Goal: Task Accomplishment & Management: Use online tool/utility

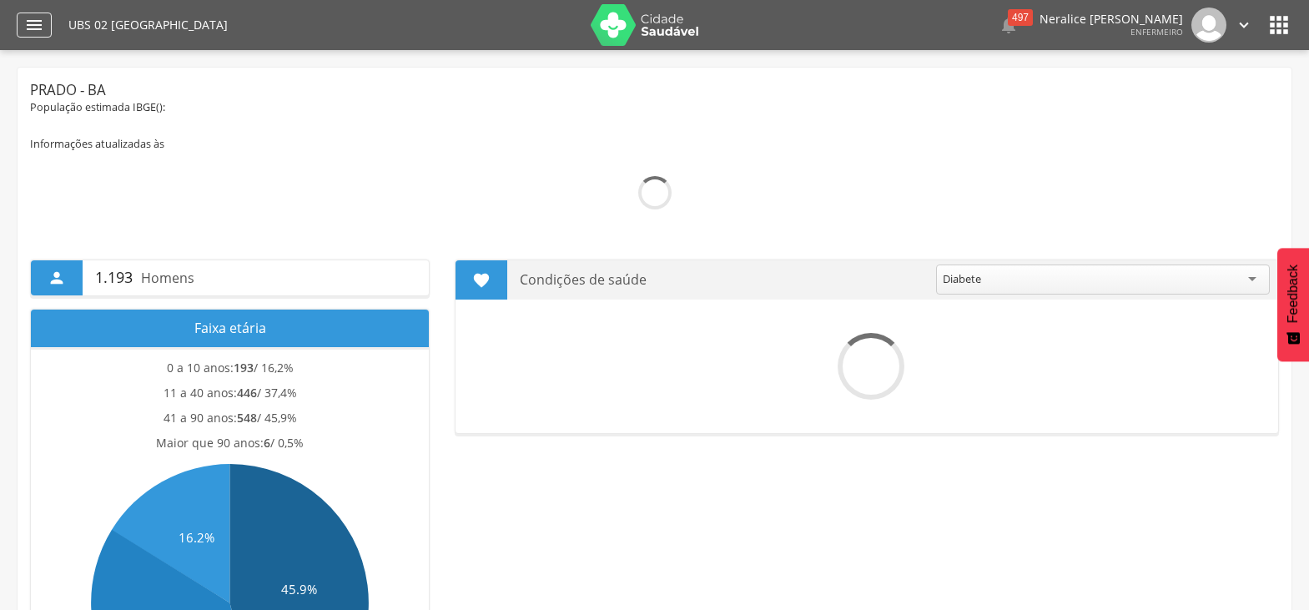
click at [49, 25] on div "" at bounding box center [34, 25] width 35 height 25
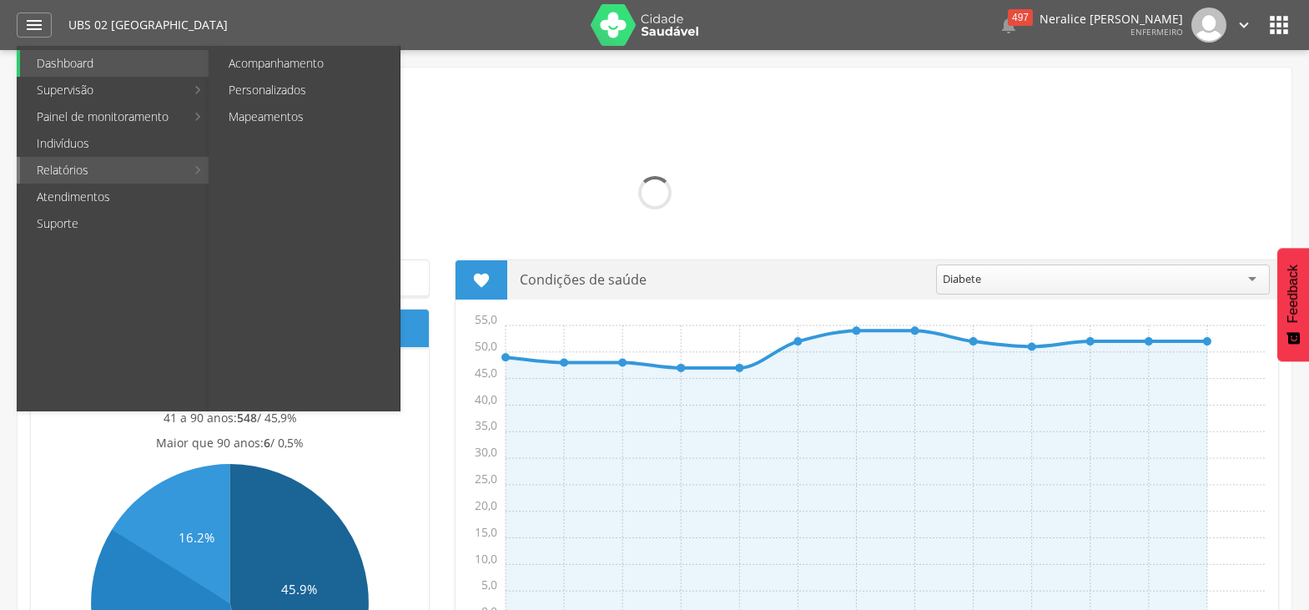
click at [82, 164] on link "Relatórios" at bounding box center [102, 170] width 165 height 27
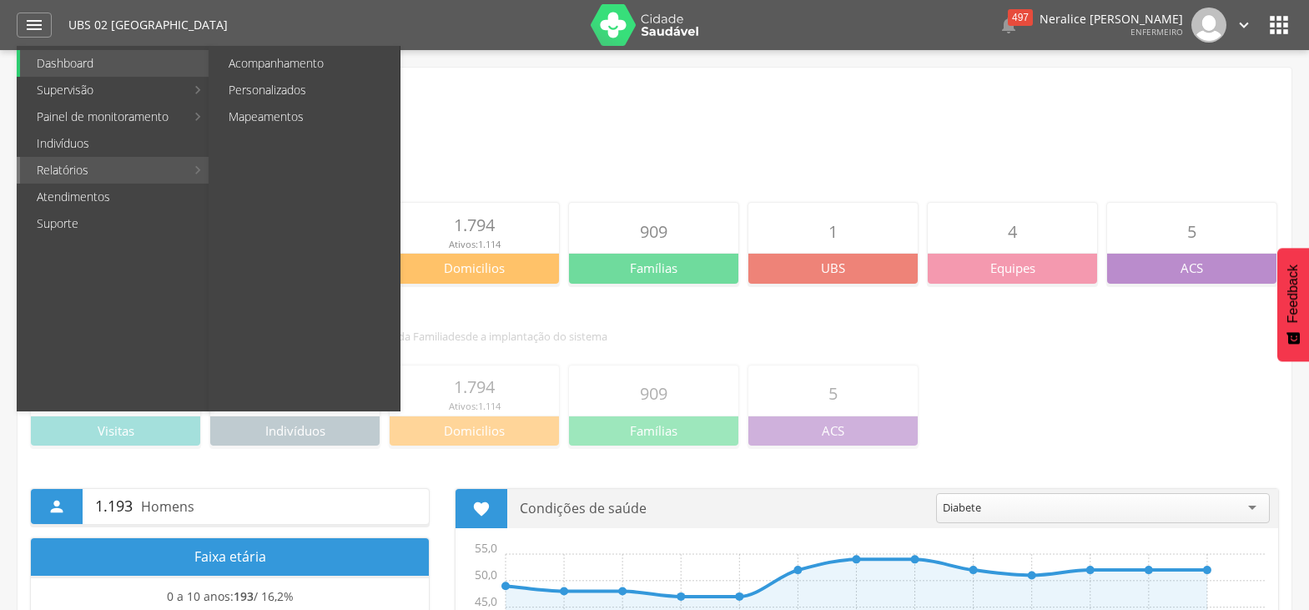
click at [183, 164] on link "Relatórios" at bounding box center [102, 170] width 165 height 27
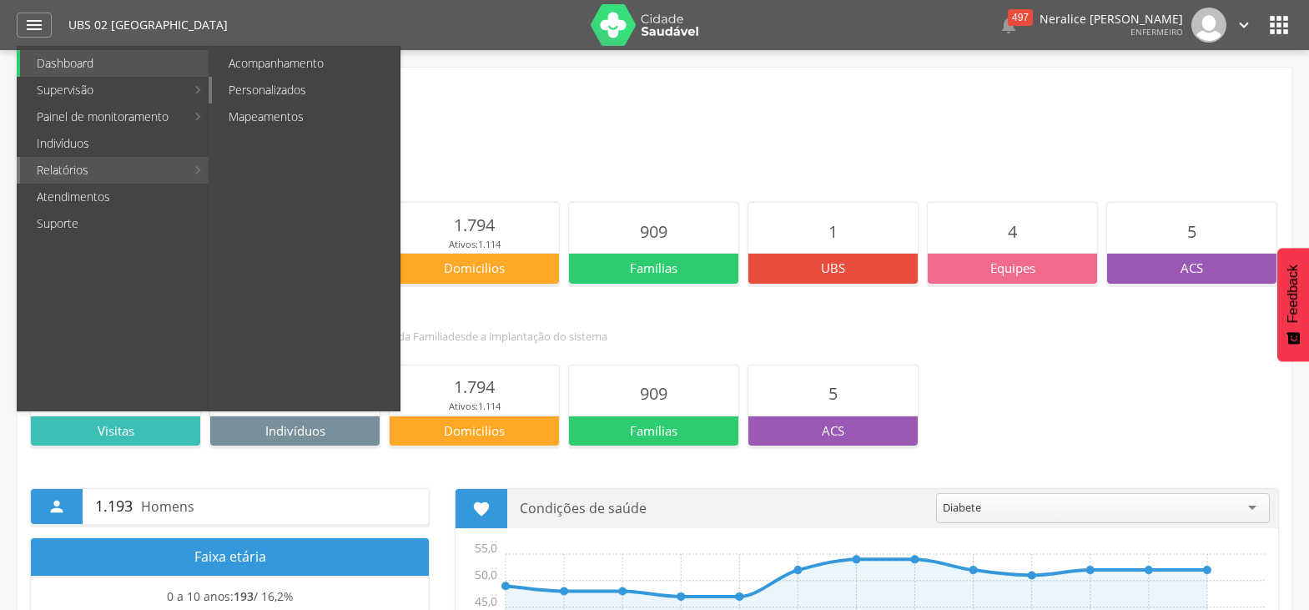
click at [290, 83] on link "Personalizados" at bounding box center [306, 90] width 188 height 27
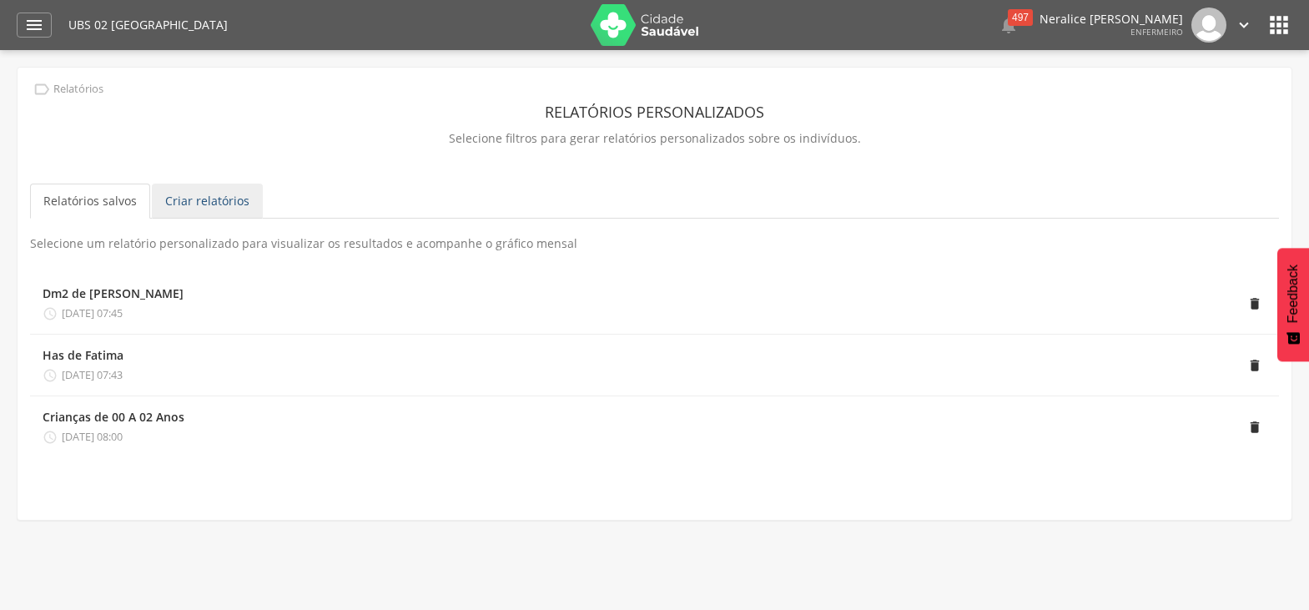
click at [204, 199] on link "Criar relatórios" at bounding box center [207, 201] width 111 height 35
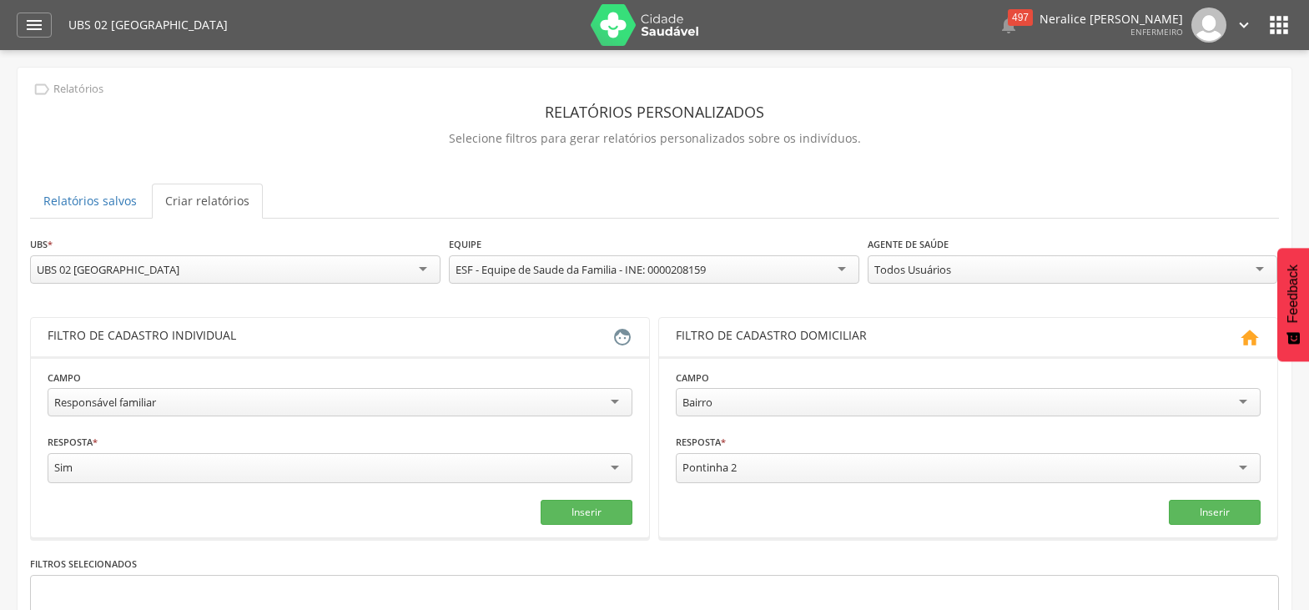
click at [548, 411] on div "Responsável familiar" at bounding box center [340, 402] width 585 height 28
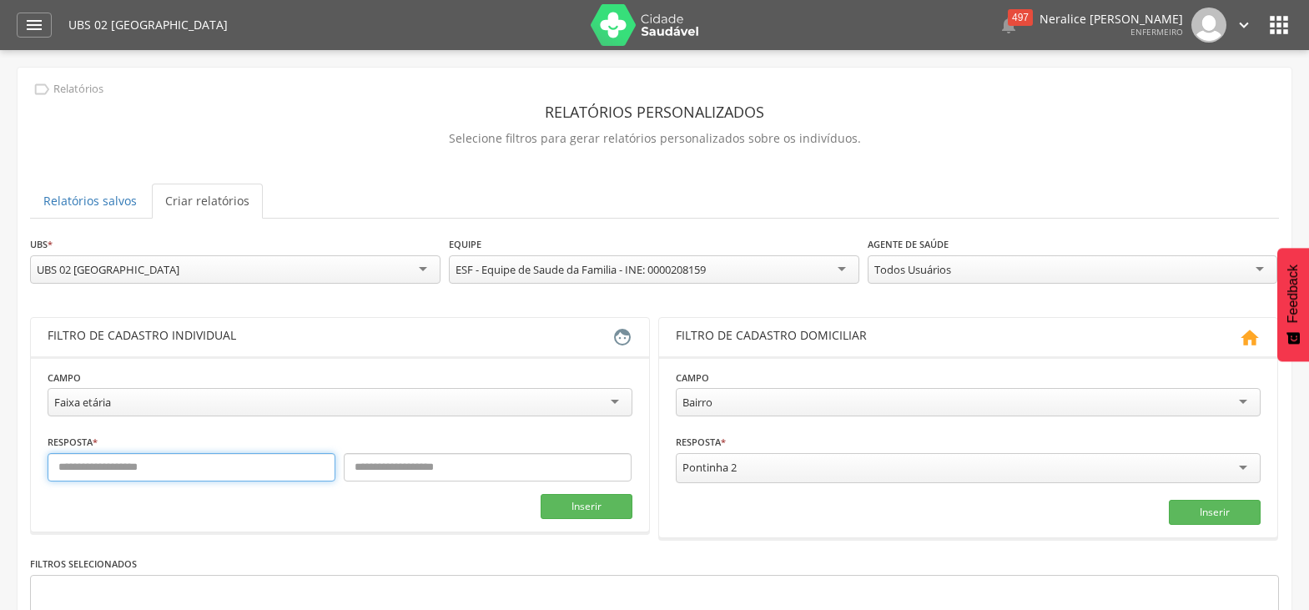
click at [186, 472] on input "text" at bounding box center [192, 467] width 288 height 28
type input "*"
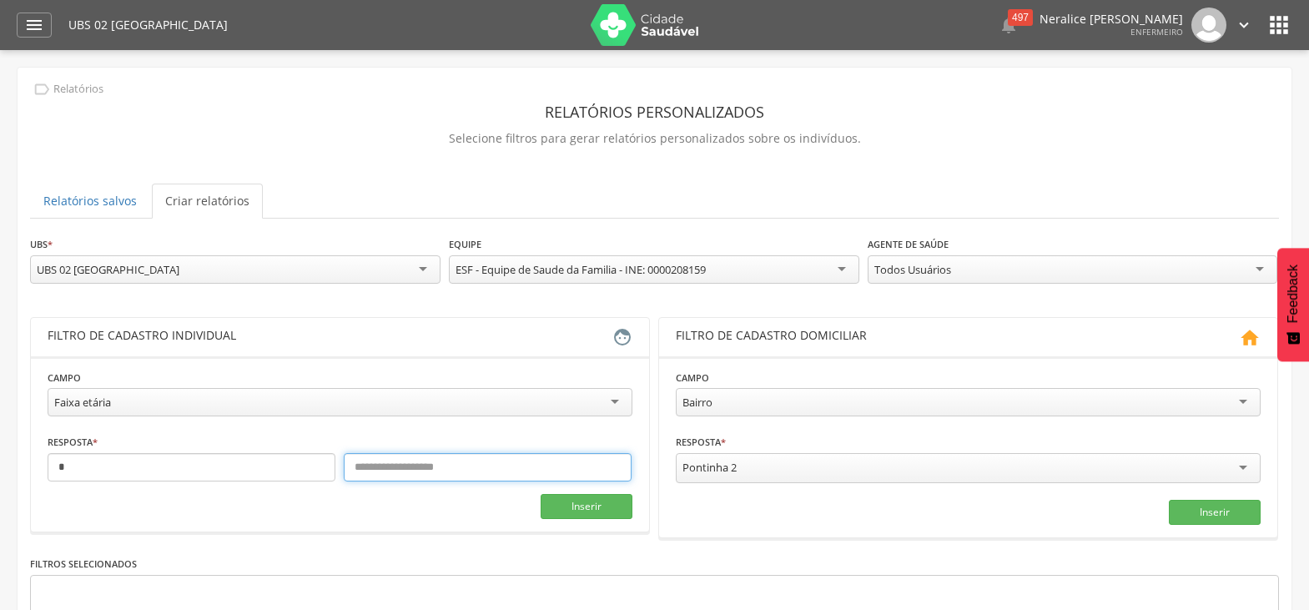
click at [402, 459] on input "text" at bounding box center [488, 467] width 288 height 28
type input "**"
click at [547, 506] on button "Inserir" at bounding box center [587, 506] width 92 height 25
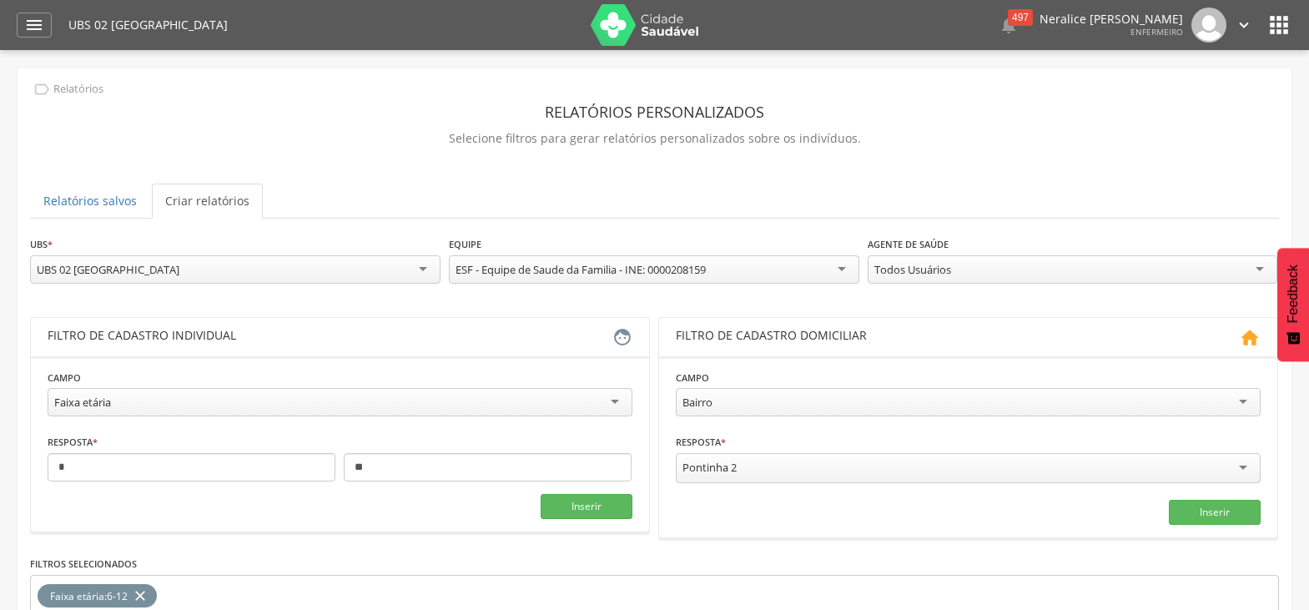
click at [768, 467] on div "Pontinha 2" at bounding box center [968, 468] width 585 height 30
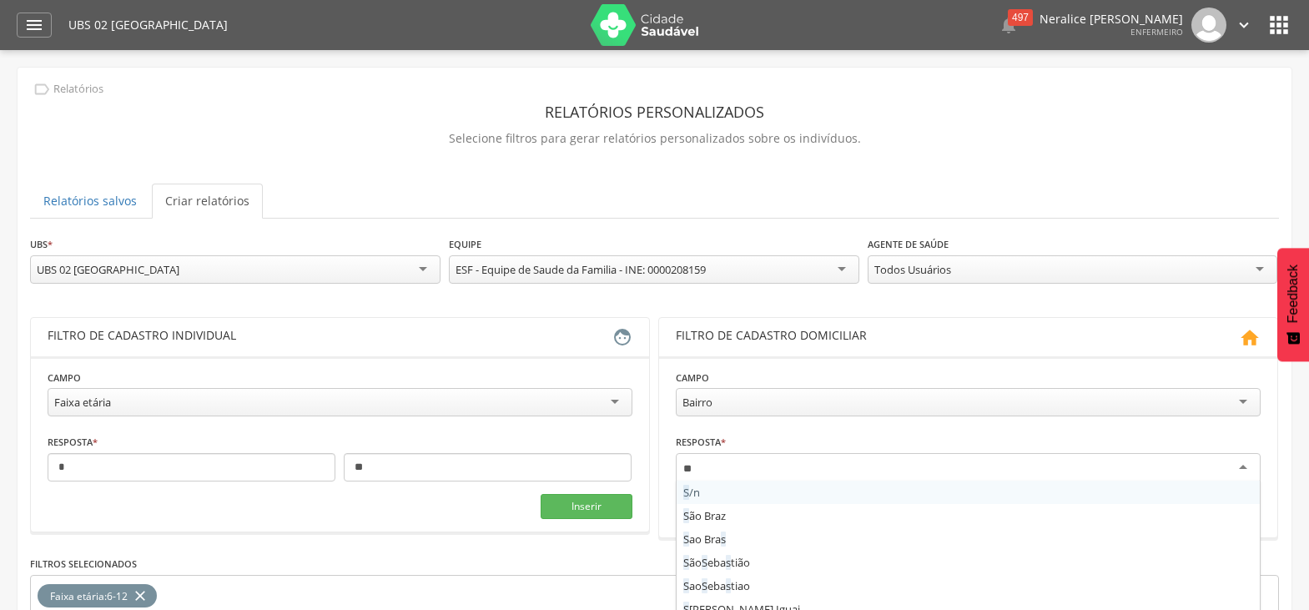
type input "***"
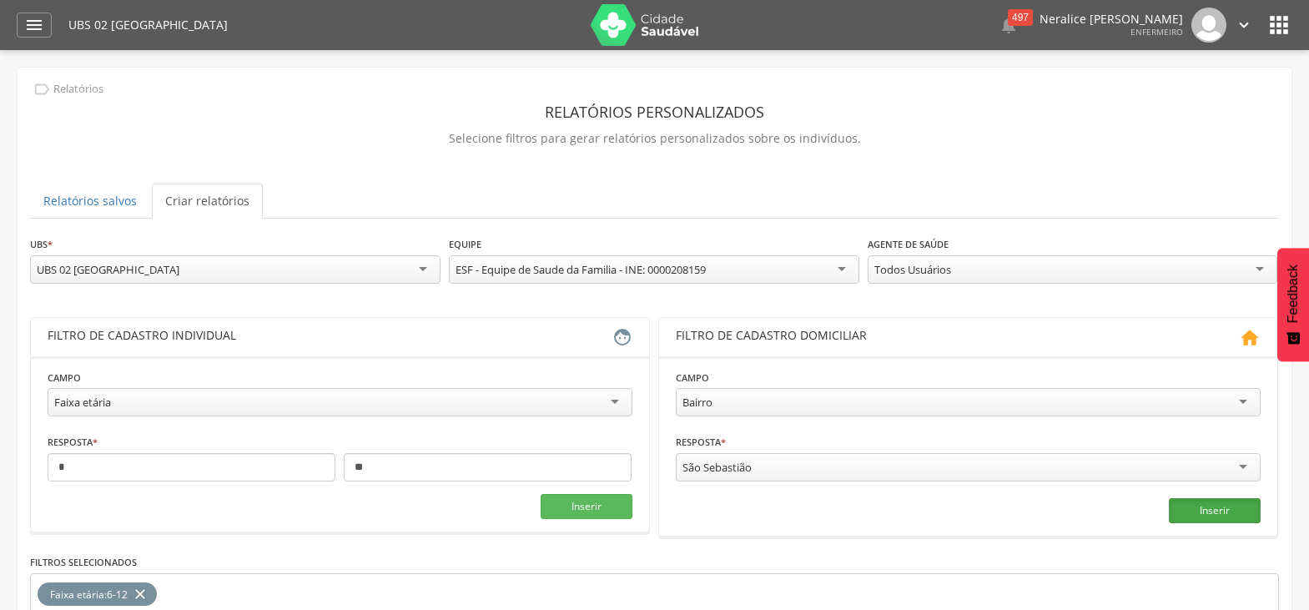
click at [1218, 508] on button "Inserir" at bounding box center [1215, 510] width 92 height 25
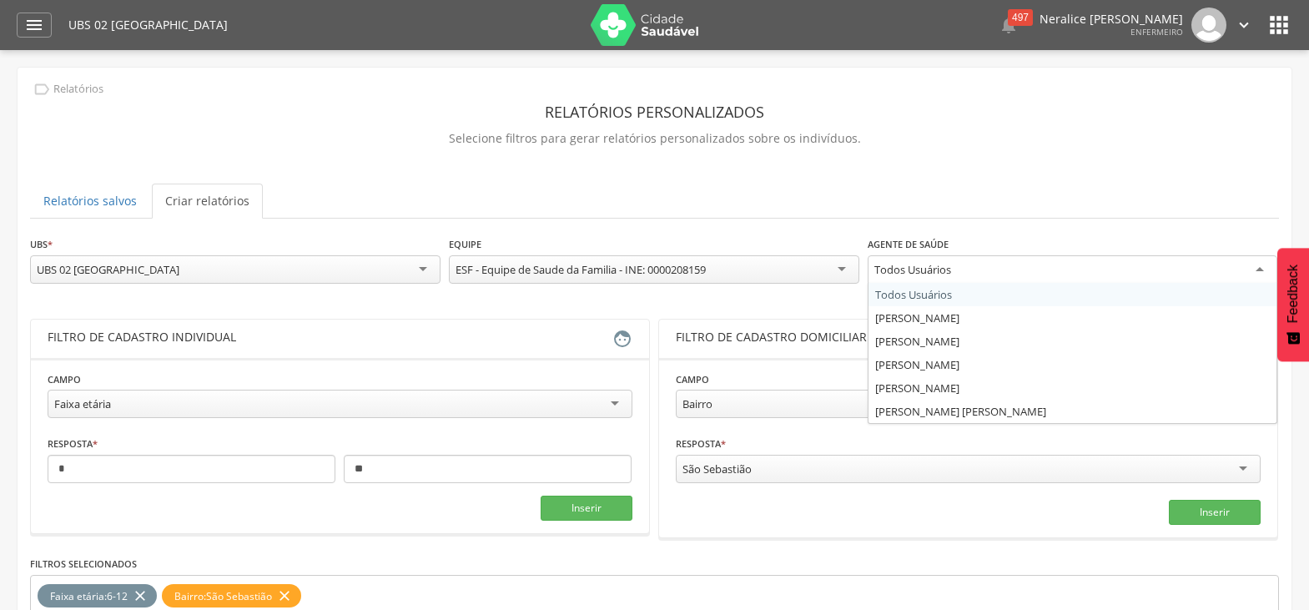
click at [1166, 270] on div "Todos Usuários" at bounding box center [1073, 270] width 411 height 30
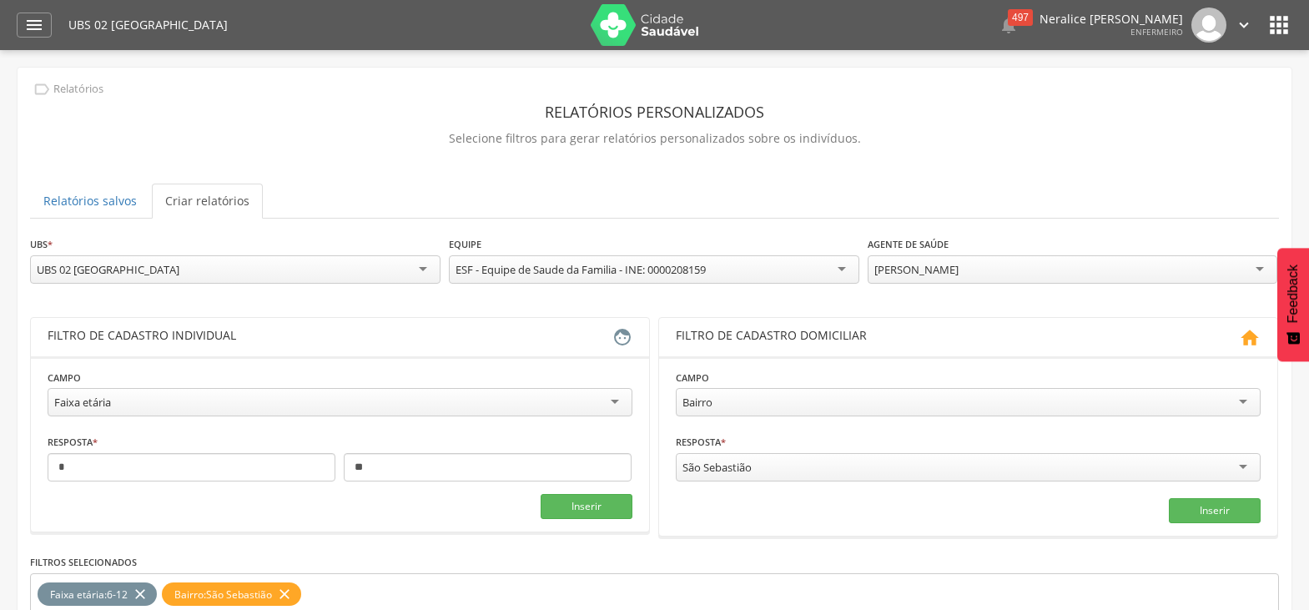
scroll to position [176, 0]
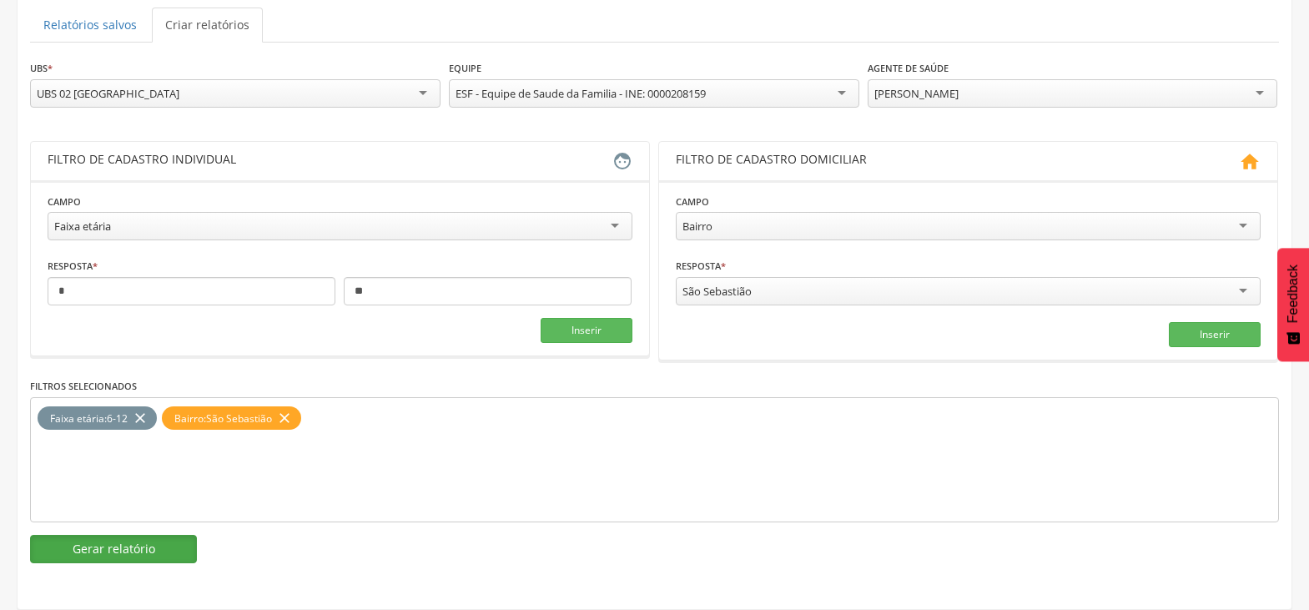
click at [113, 550] on button "Gerar relatório" at bounding box center [113, 549] width 167 height 28
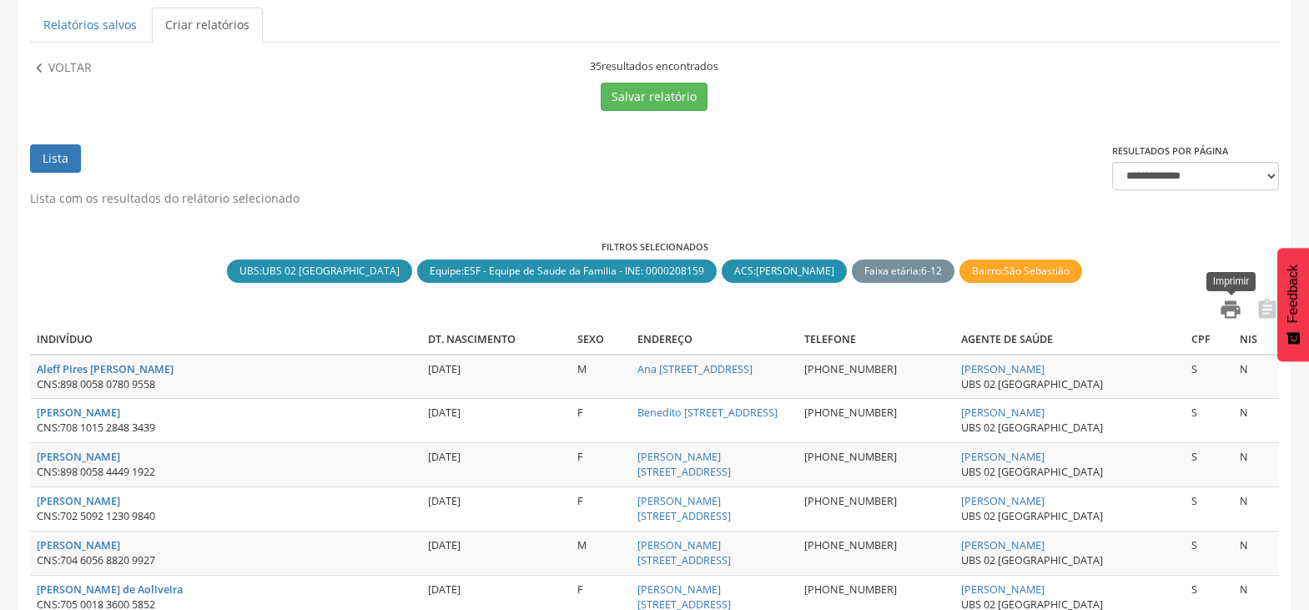
click at [1236, 304] on icon "" at bounding box center [1230, 309] width 23 height 23
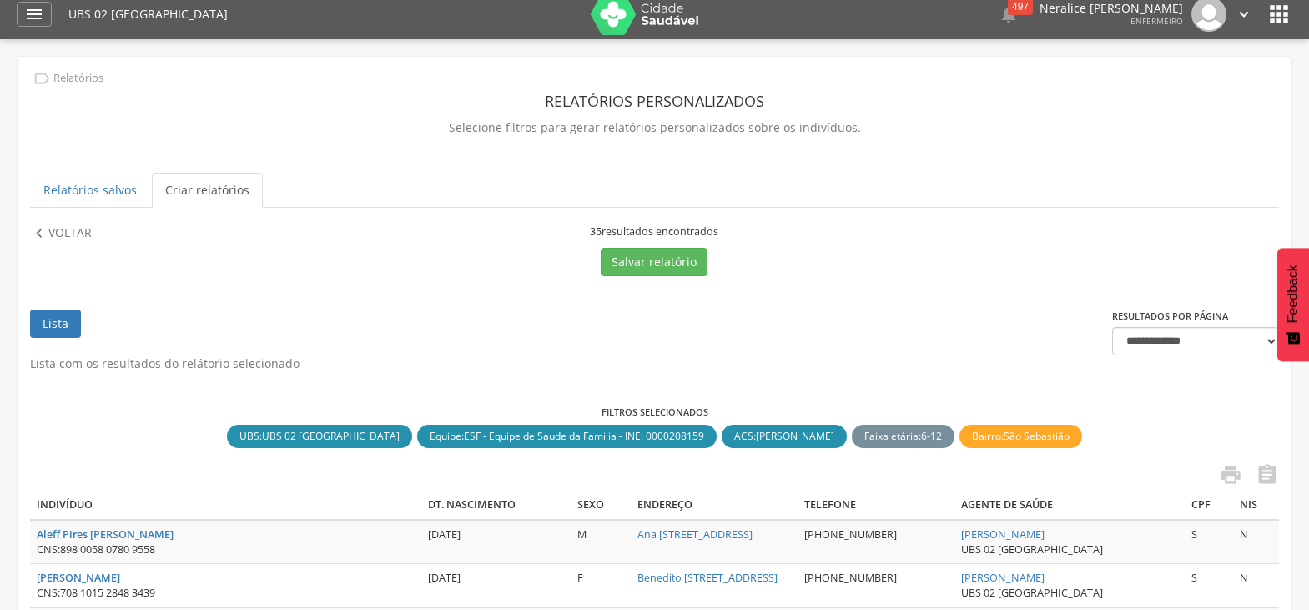
scroll to position [9, 0]
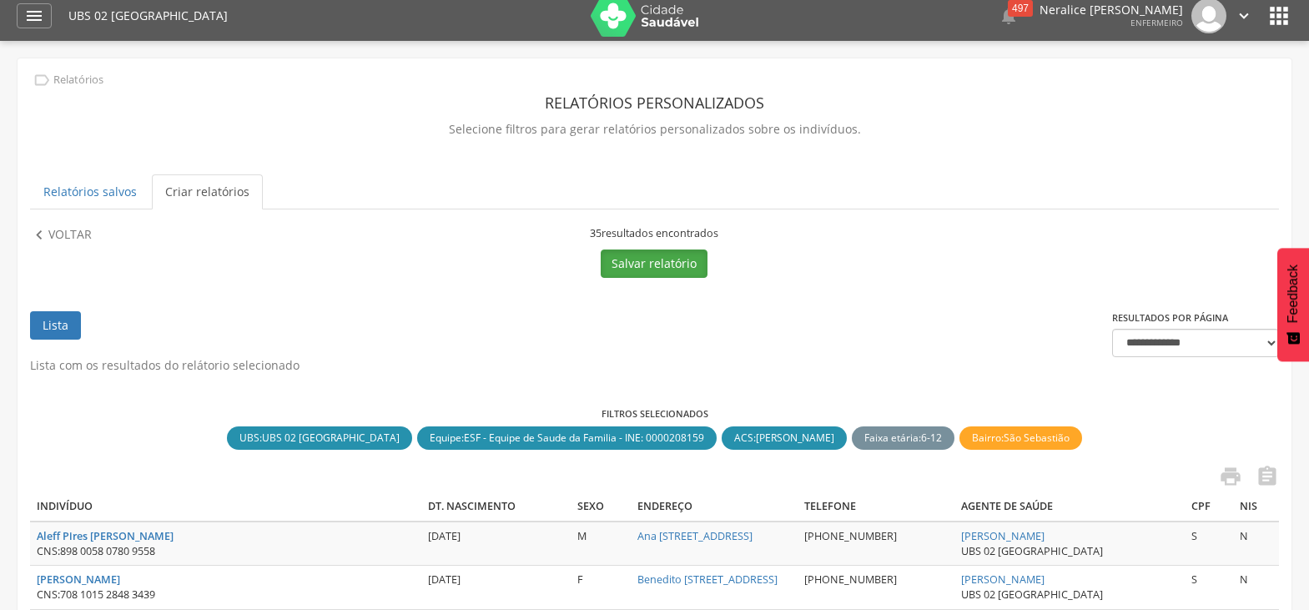
click at [642, 259] on button "Salvar relatório" at bounding box center [654, 264] width 107 height 28
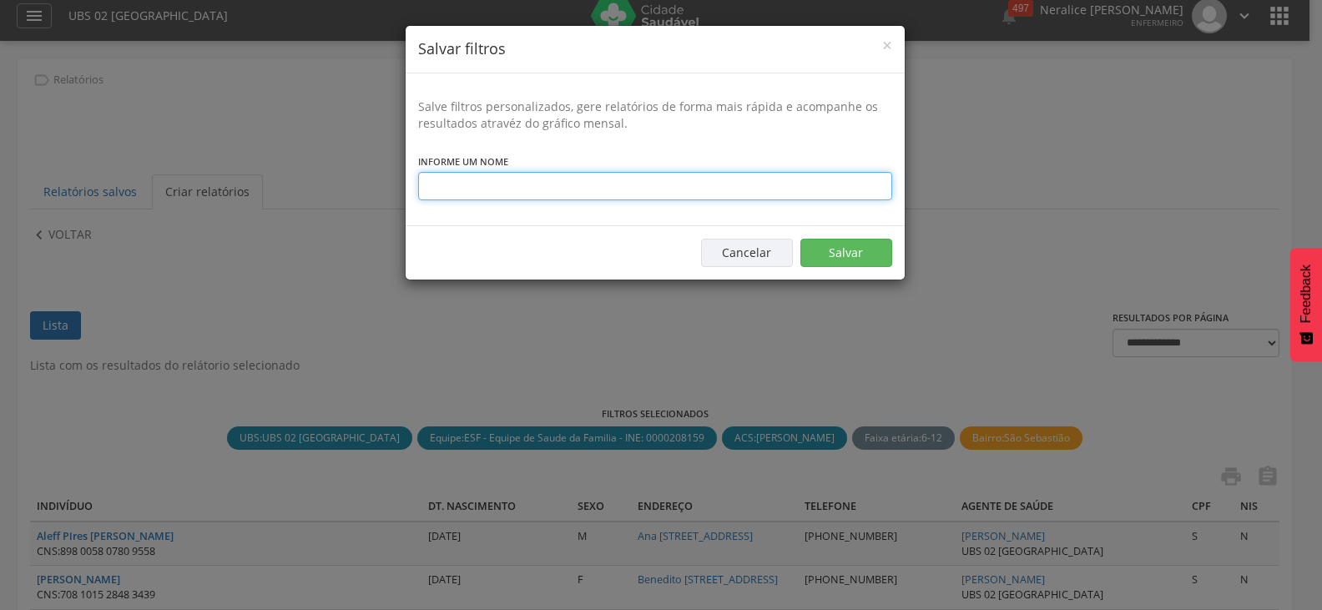
click at [594, 183] on input "text" at bounding box center [655, 186] width 474 height 28
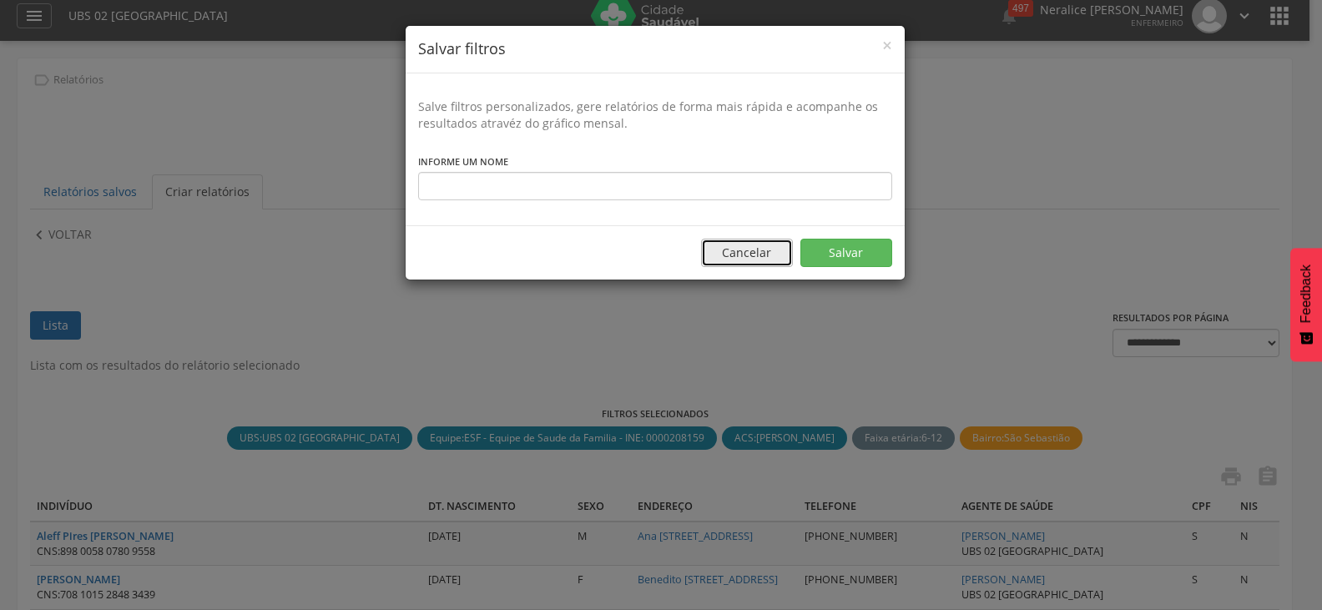
click at [749, 260] on button "Cancelar" at bounding box center [747, 253] width 92 height 28
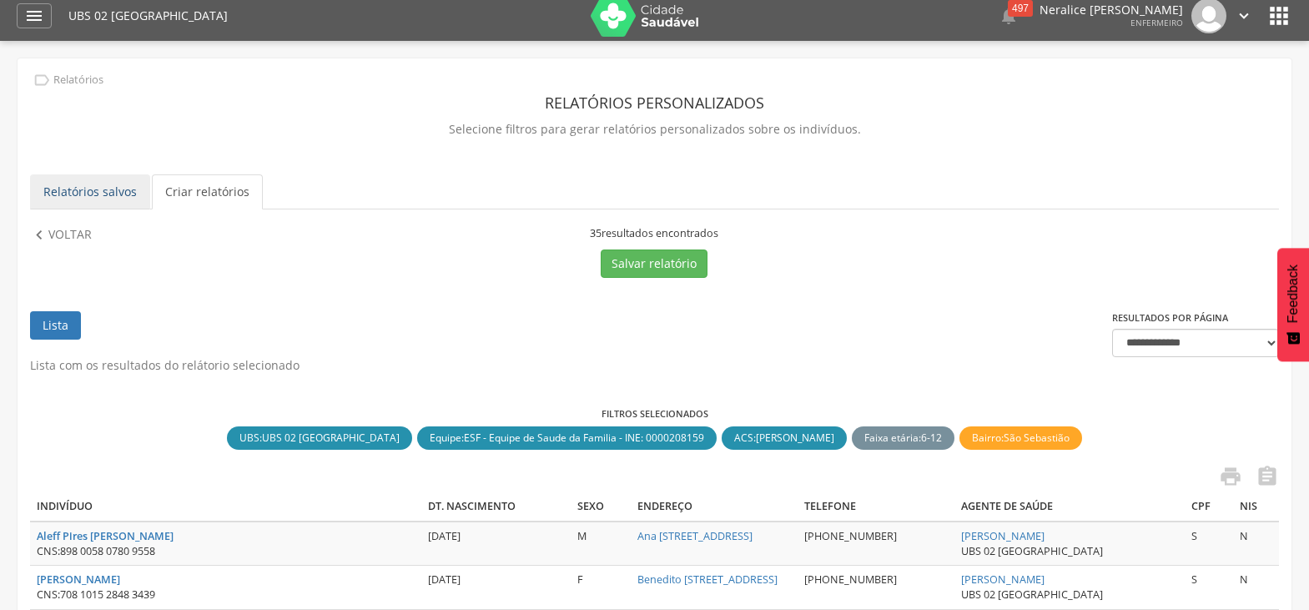
click at [98, 190] on link "Relatórios salvos" at bounding box center [90, 191] width 120 height 35
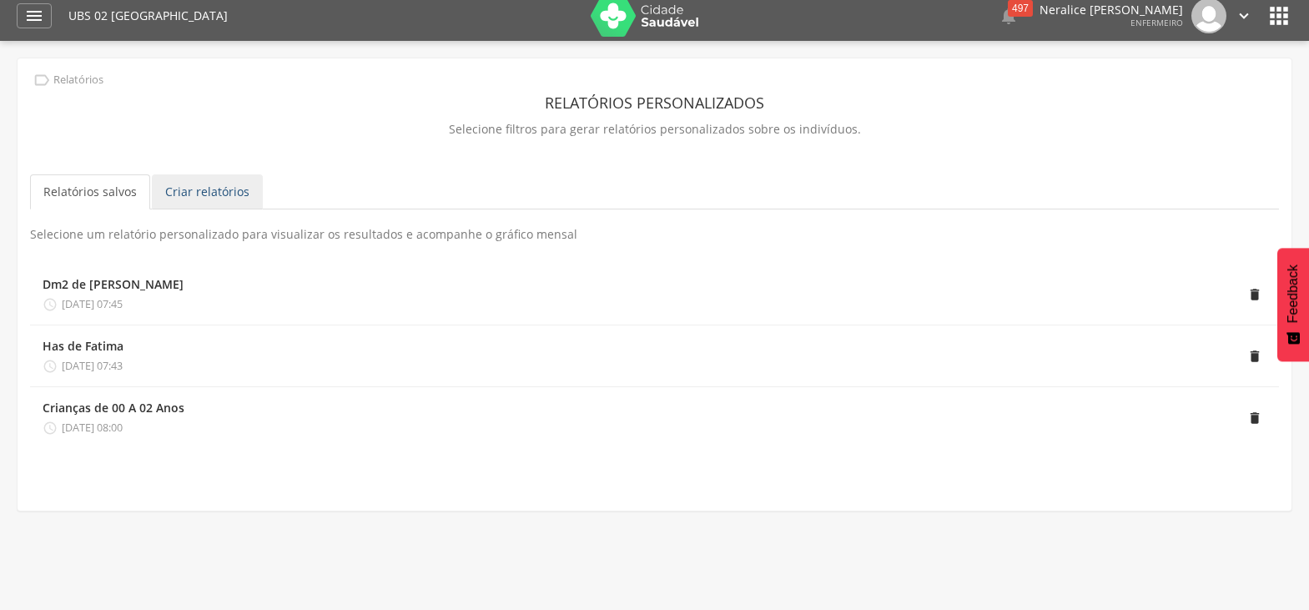
click at [210, 194] on link "Criar relatórios" at bounding box center [207, 191] width 111 height 35
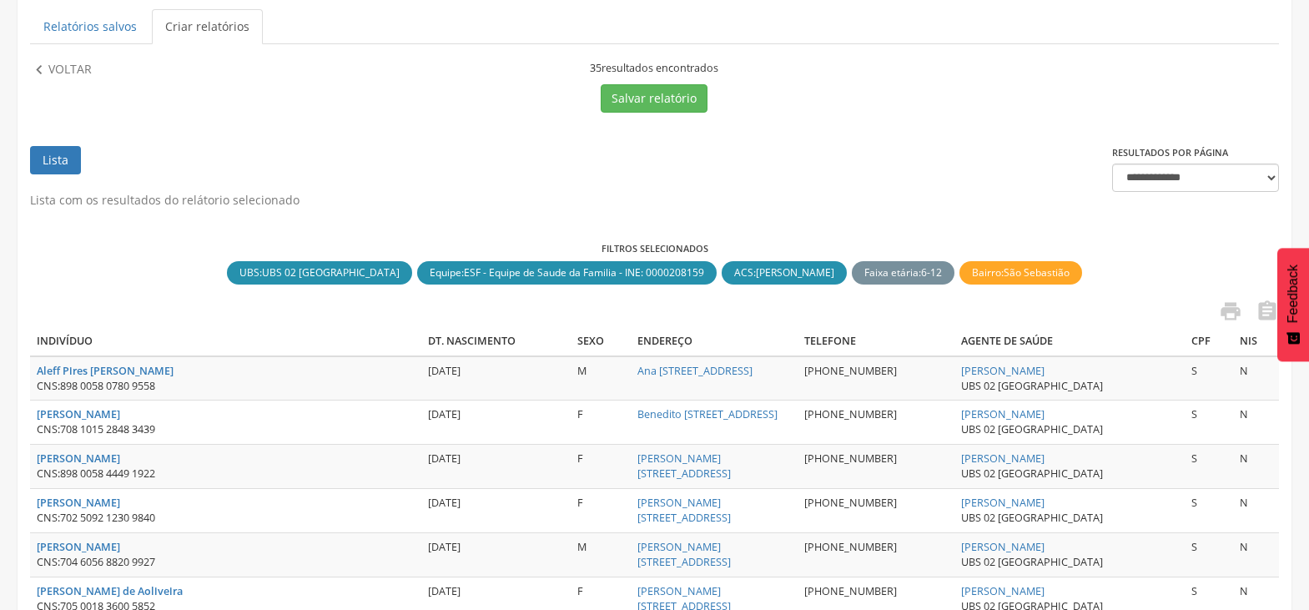
scroll to position [176, 0]
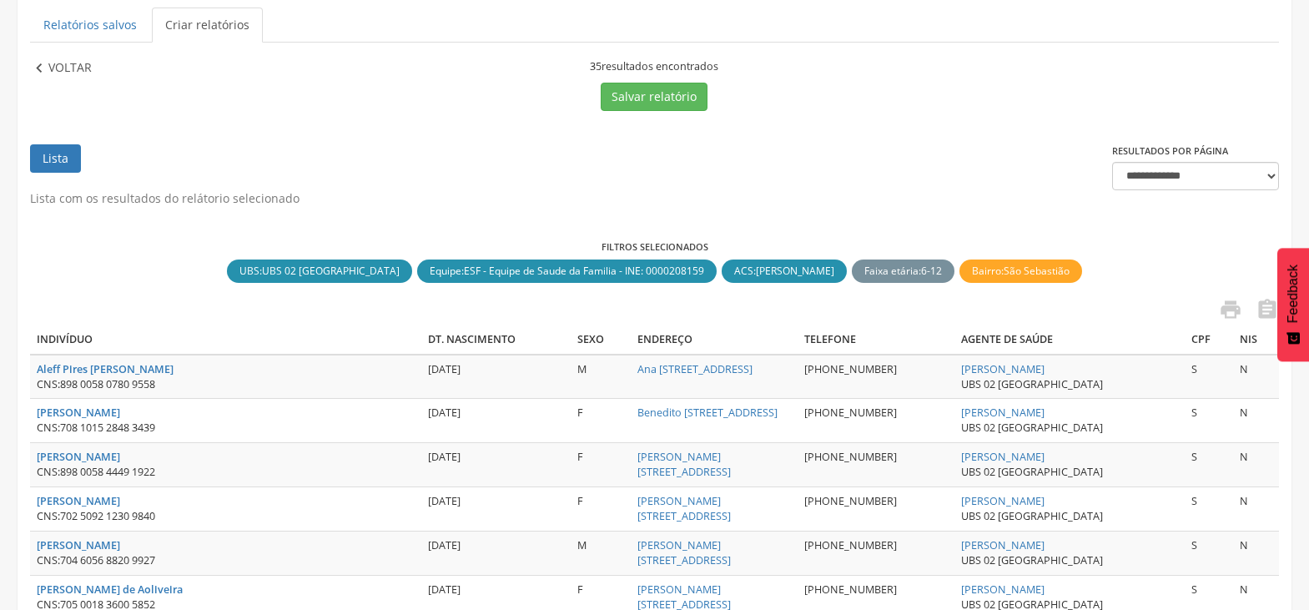
click at [70, 71] on p "Voltar" at bounding box center [69, 68] width 43 height 18
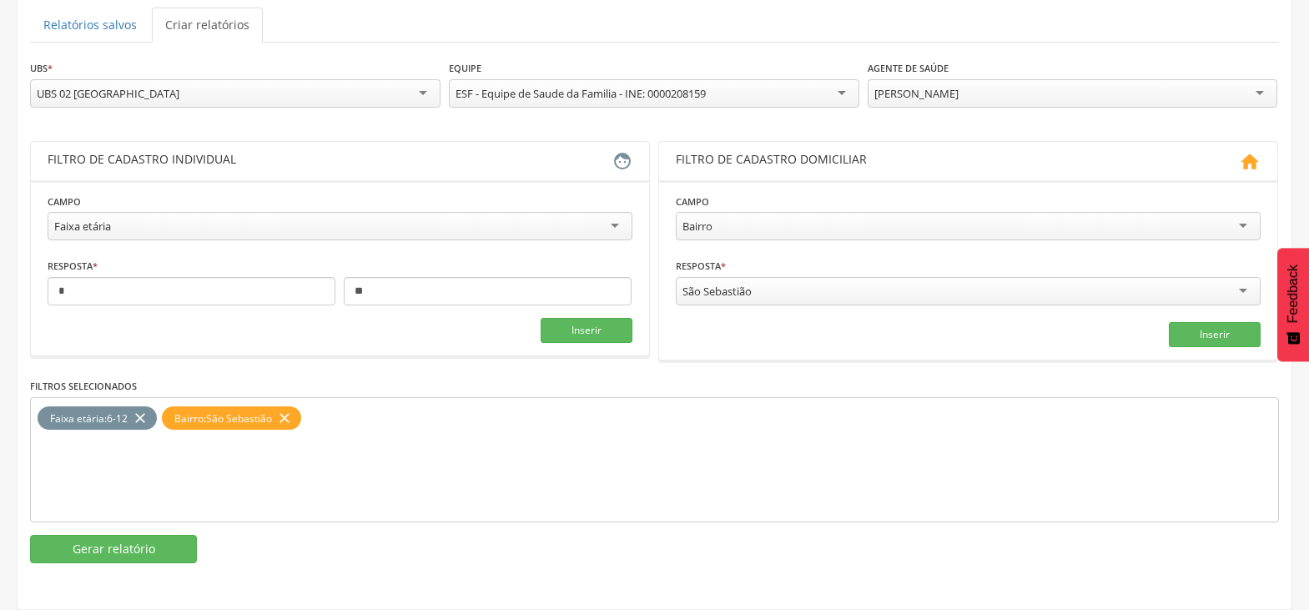
click at [1161, 93] on div "[PERSON_NAME]" at bounding box center [1073, 93] width 411 height 28
click at [129, 548] on button "Gerar relatório" at bounding box center [113, 549] width 167 height 28
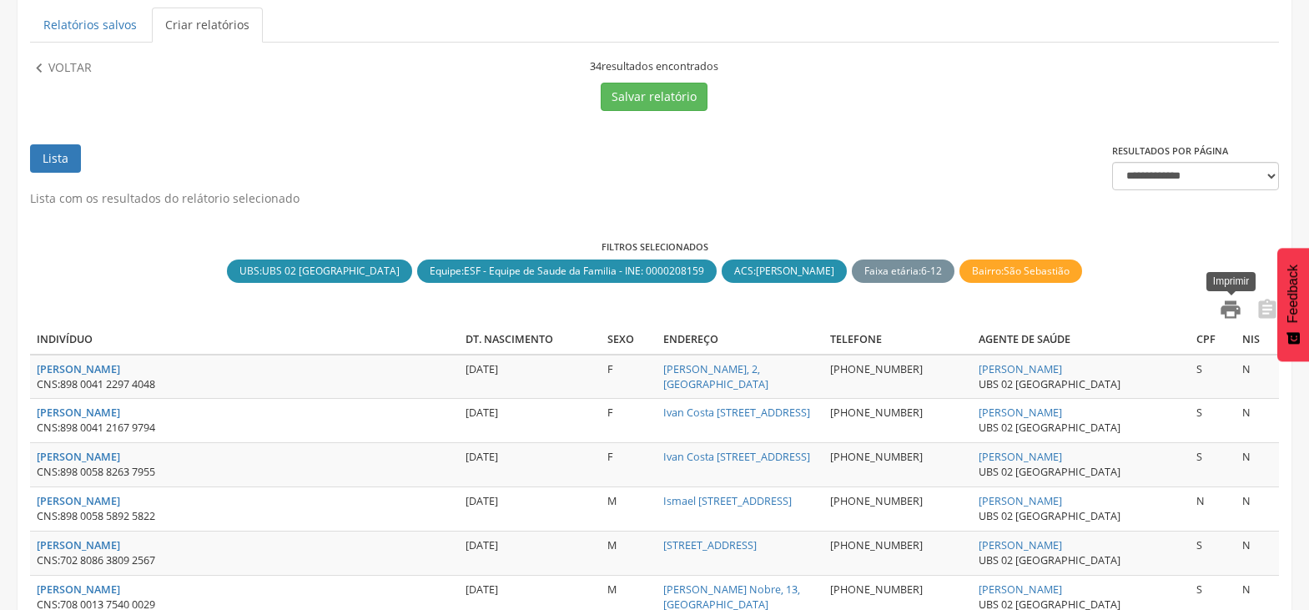
click at [1233, 306] on icon "" at bounding box center [1230, 309] width 23 height 23
